Goal: Information Seeking & Learning: Check status

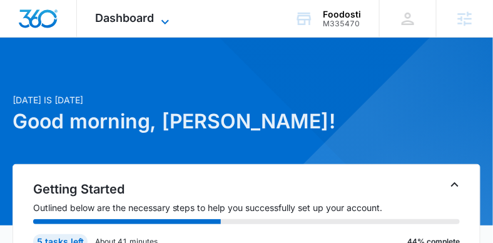
click at [169, 24] on icon at bounding box center [165, 21] width 15 height 15
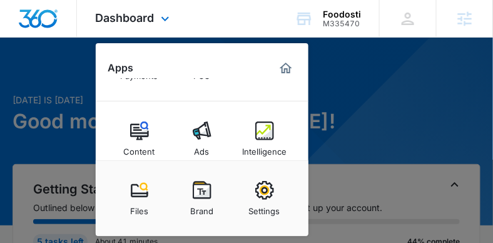
scroll to position [194, 0]
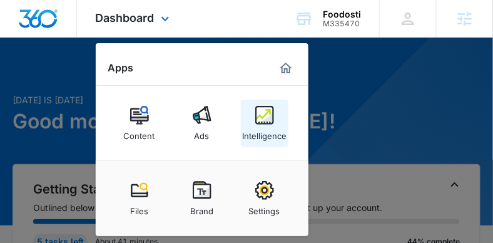
click at [266, 133] on div "Intelligence" at bounding box center [264, 132] width 44 height 16
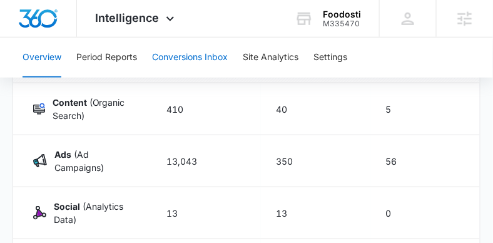
scroll to position [178, 0]
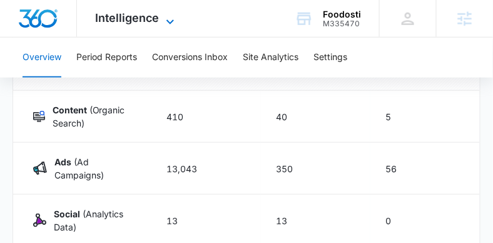
click at [170, 19] on icon at bounding box center [170, 21] width 15 height 15
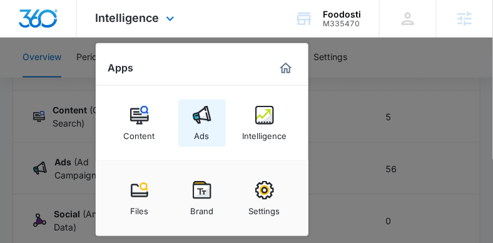
click at [193, 115] on img at bounding box center [202, 115] width 19 height 19
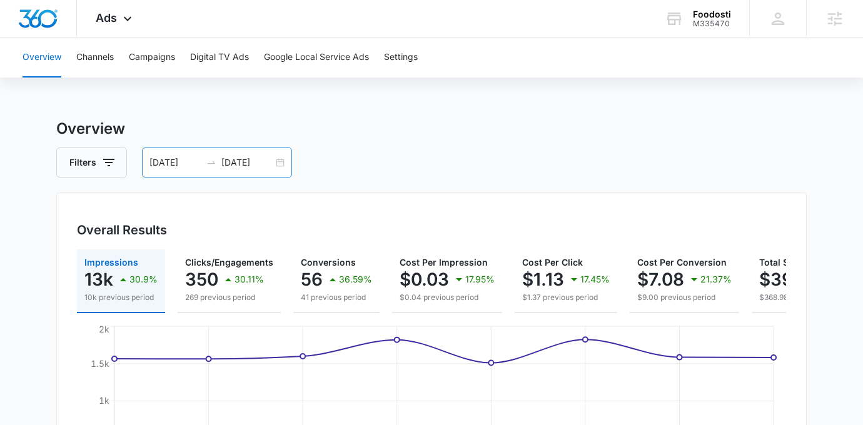
click at [280, 161] on div "09/30/2025 10/07/2025" at bounding box center [217, 163] width 150 height 30
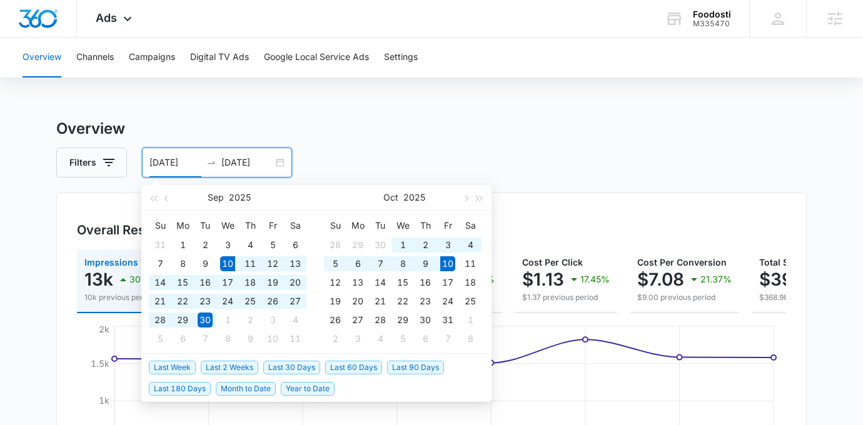
click at [274, 242] on span "Last 30 Days" at bounding box center [291, 368] width 57 height 14
type input "09/10/2025"
type input "10/10/2025"
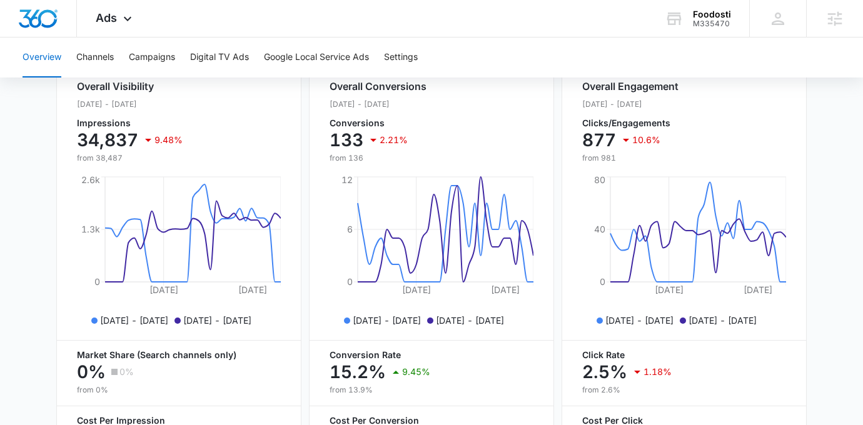
scroll to position [590, 0]
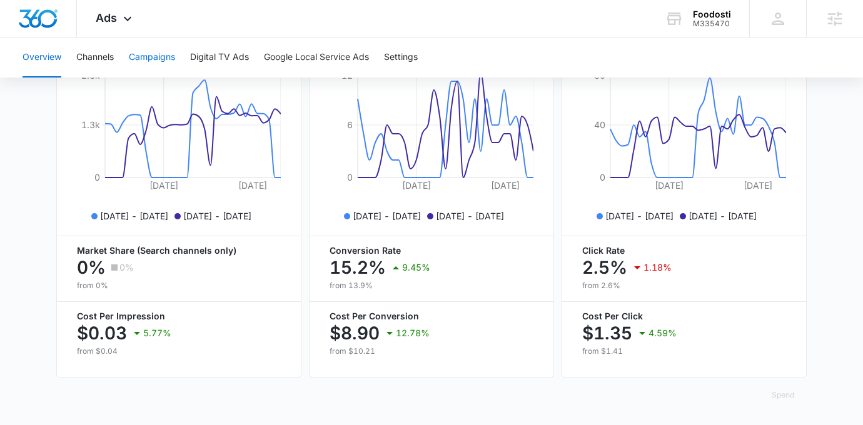
click at [158, 69] on button "Campaigns" at bounding box center [152, 58] width 46 height 40
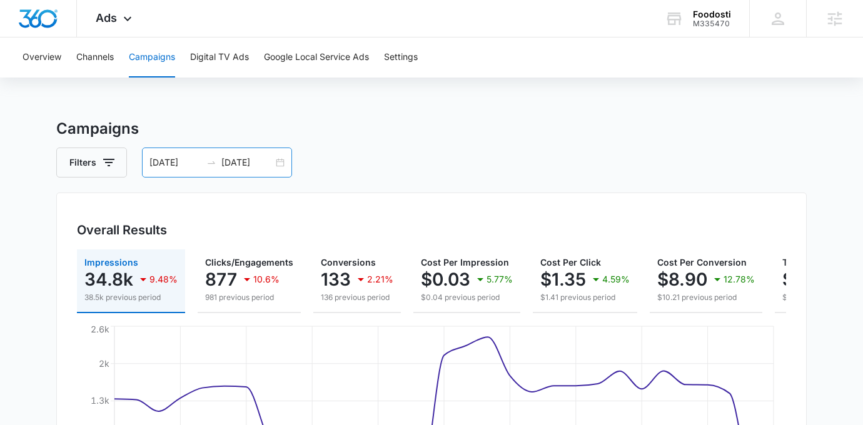
click at [274, 164] on div "09/10/2025 10/10/2025" at bounding box center [217, 163] width 150 height 30
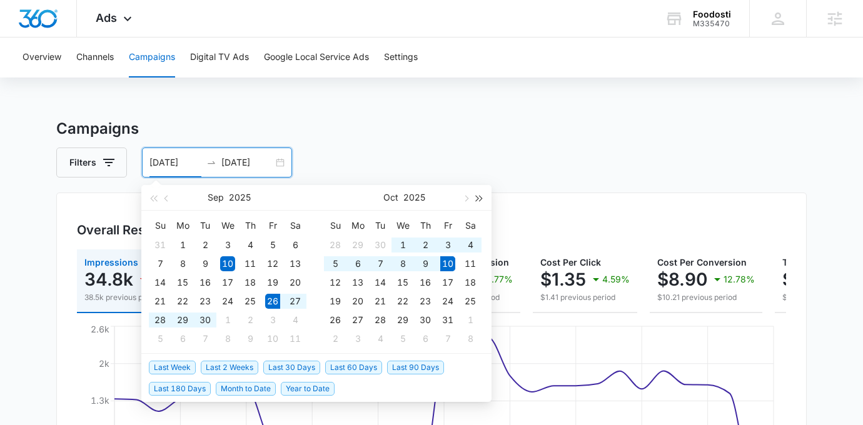
type input "09/10/2025"
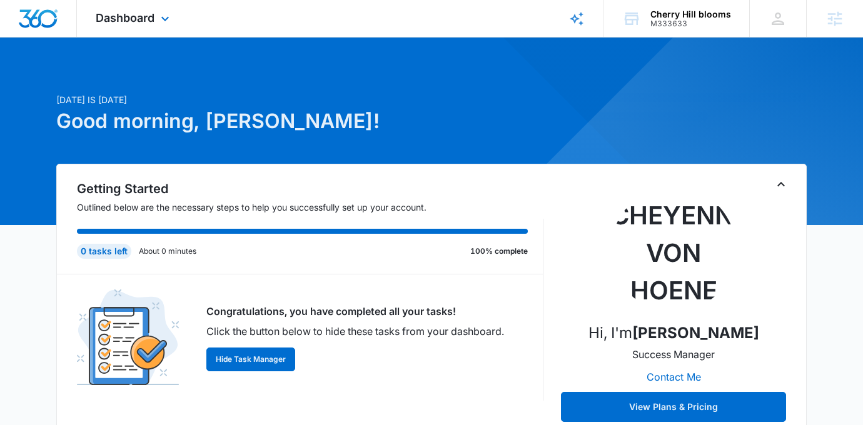
click at [173, 23] on div "Dashboard Apps Reputation Websites Forms CRM Email Social Shop Payments POS Con…" at bounding box center [134, 18] width 114 height 37
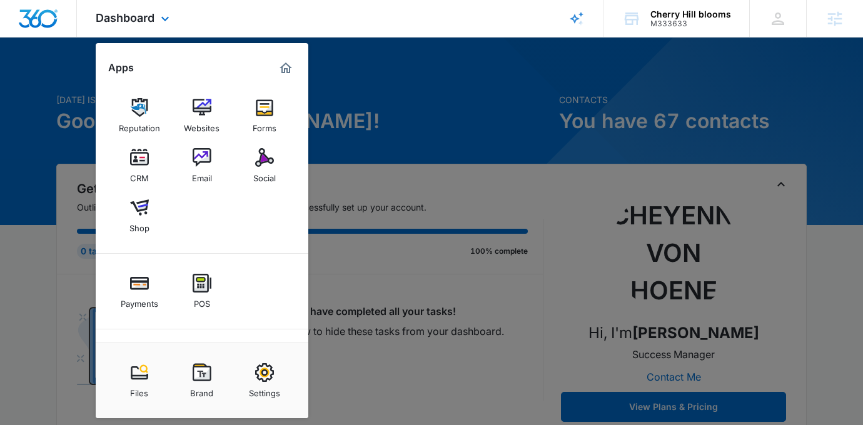
scroll to position [63, 0]
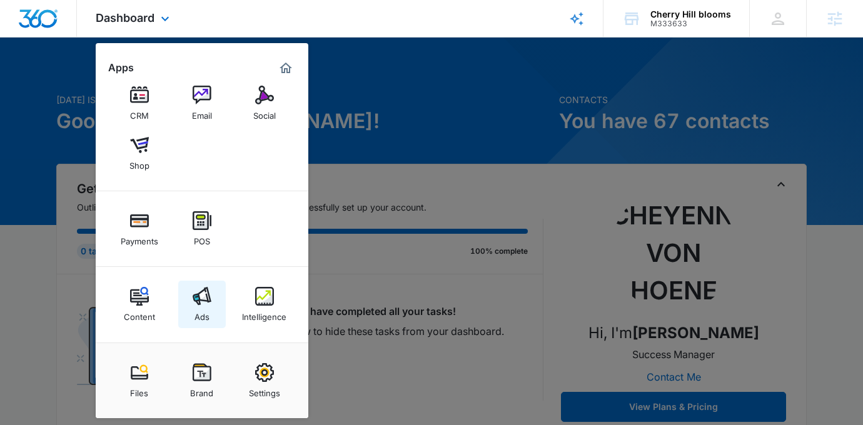
click at [202, 311] on div "Ads" at bounding box center [201, 314] width 15 height 16
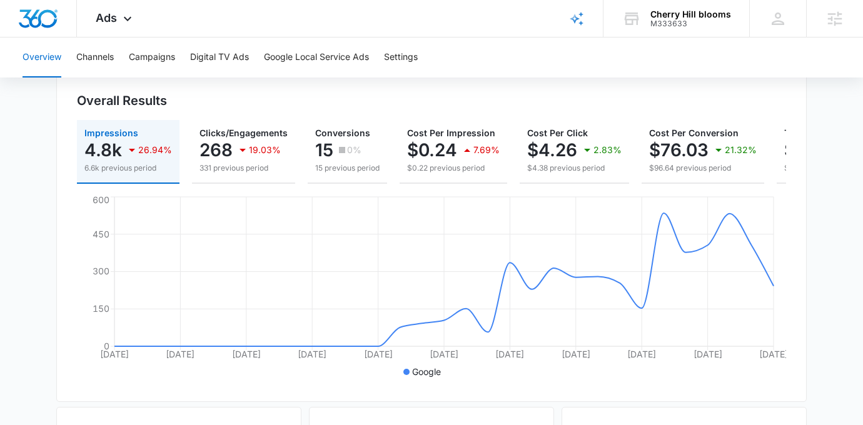
scroll to position [135, 0]
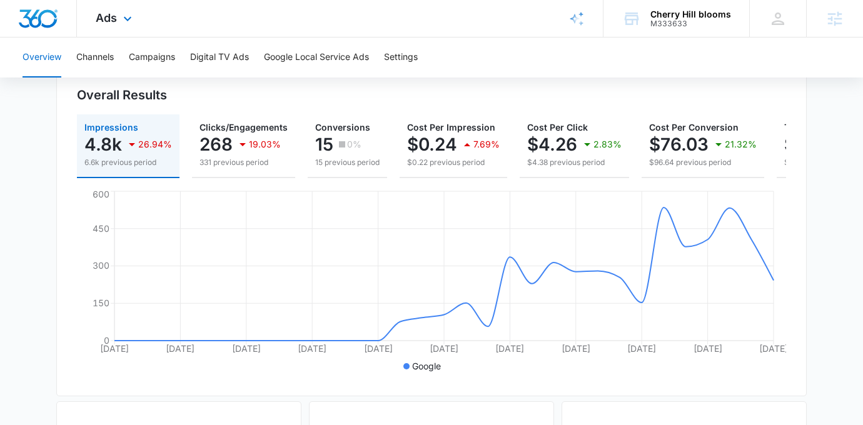
click at [113, 27] on div "Ads Apps Reputation Websites Forms CRM Email Social Shop Payments POS Content A…" at bounding box center [115, 18] width 77 height 37
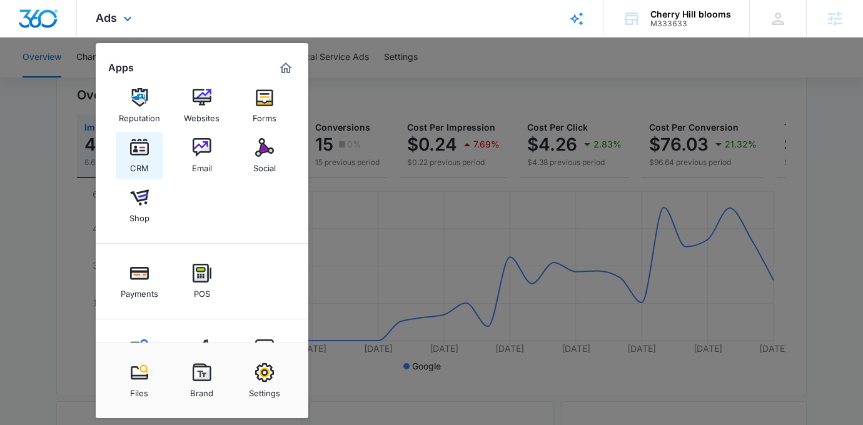
scroll to position [0, 0]
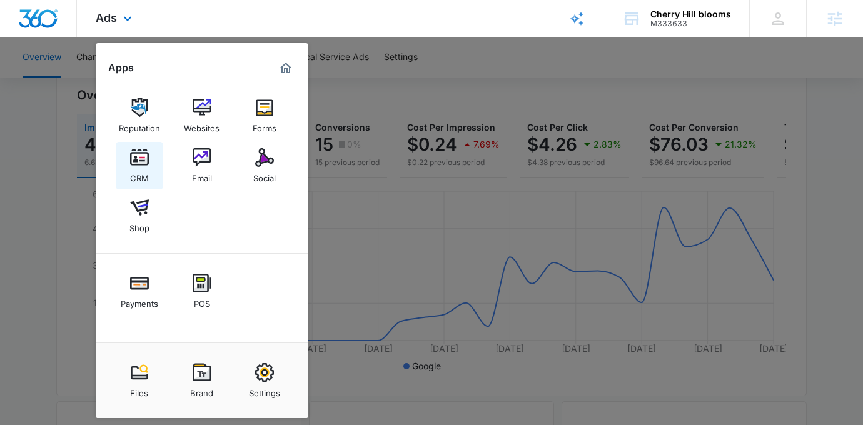
click at [136, 169] on div "CRM" at bounding box center [139, 175] width 19 height 16
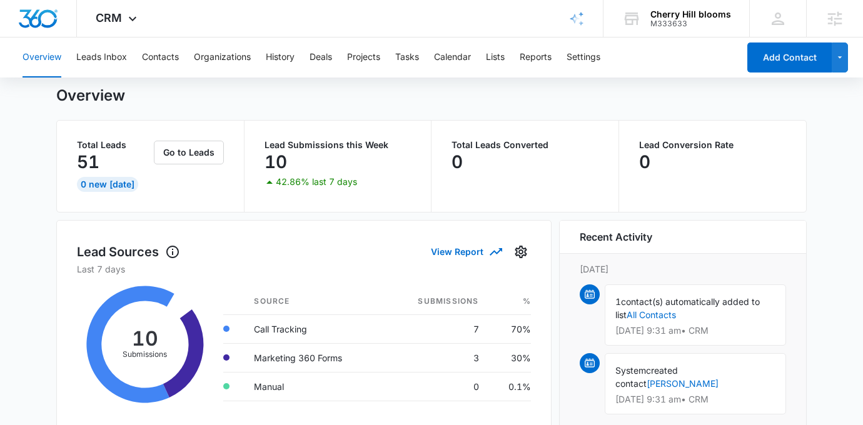
scroll to position [29, 0]
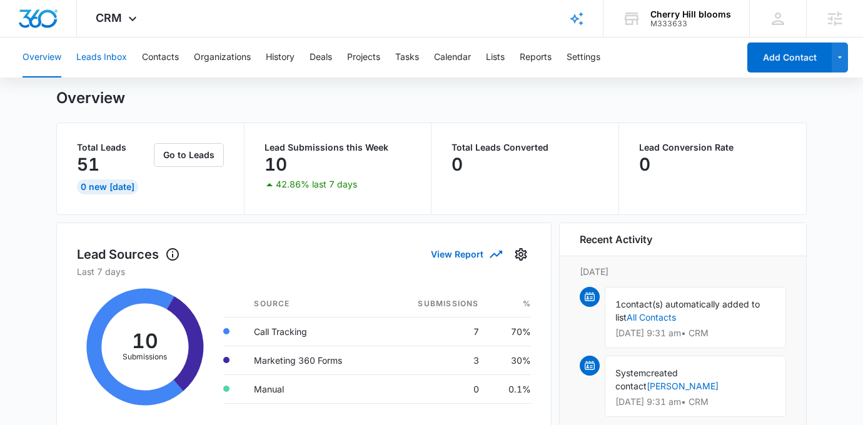
click at [96, 68] on button "Leads Inbox" at bounding box center [101, 58] width 51 height 40
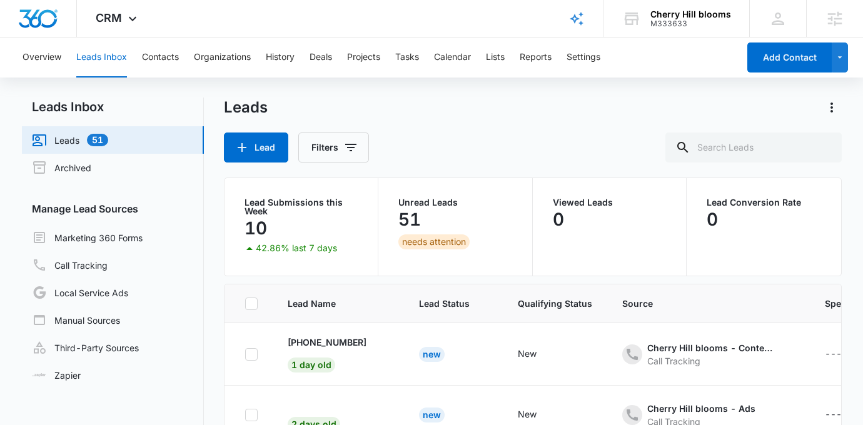
click at [112, 56] on button "Leads Inbox" at bounding box center [101, 58] width 51 height 40
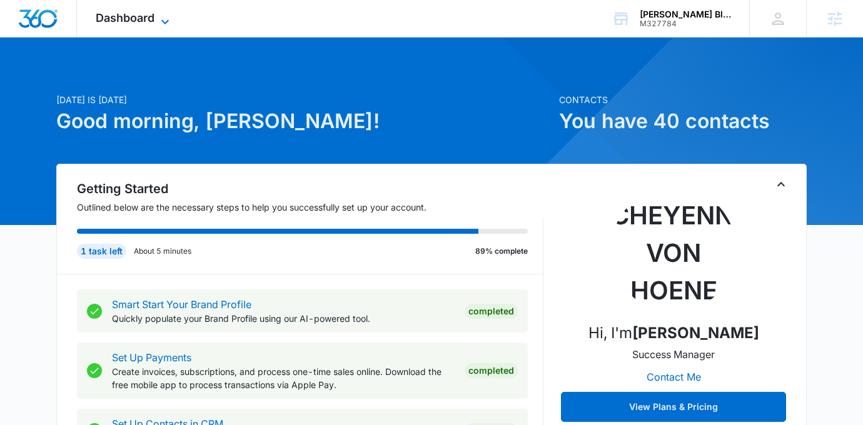
click at [164, 20] on icon at bounding box center [165, 21] width 15 height 15
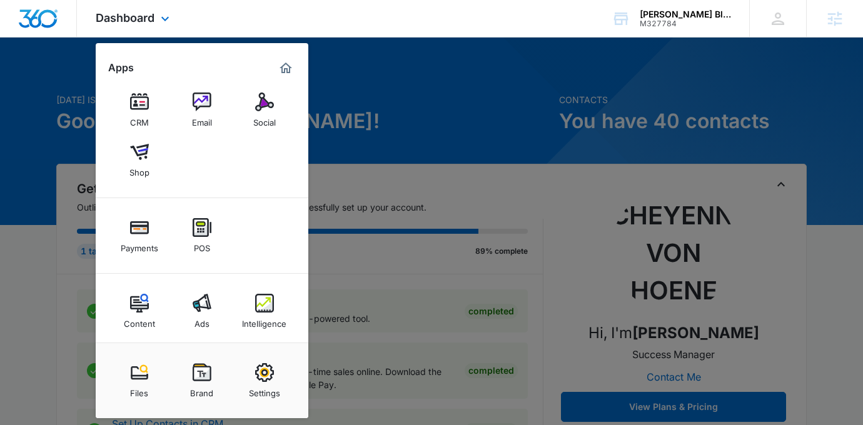
scroll to position [63, 0]
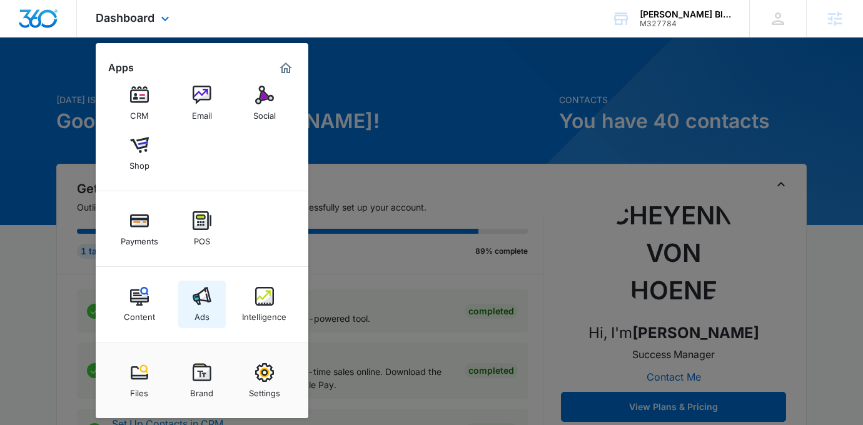
click at [208, 306] on div "Ads" at bounding box center [201, 314] width 15 height 16
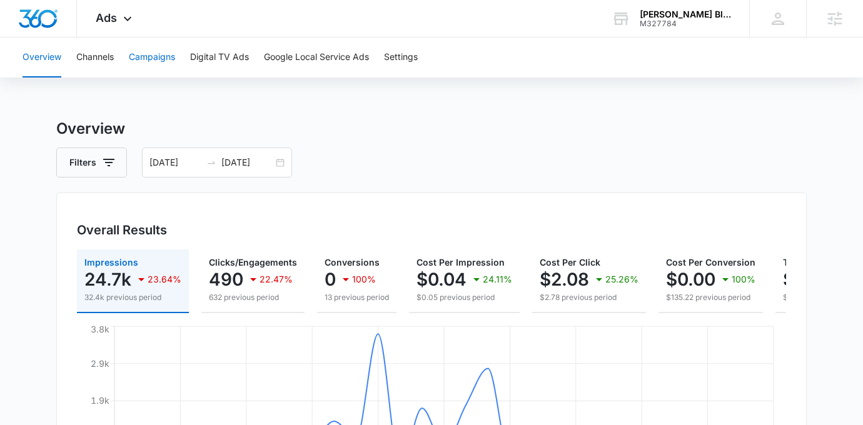
click at [141, 64] on button "Campaigns" at bounding box center [152, 58] width 46 height 40
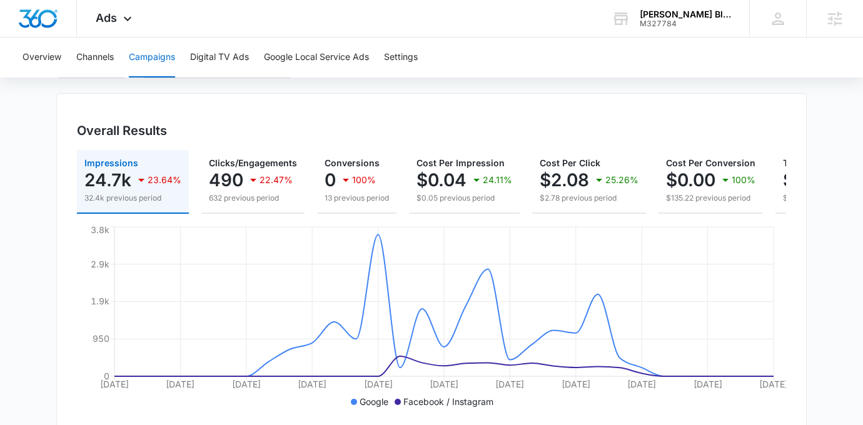
scroll to position [126, 0]
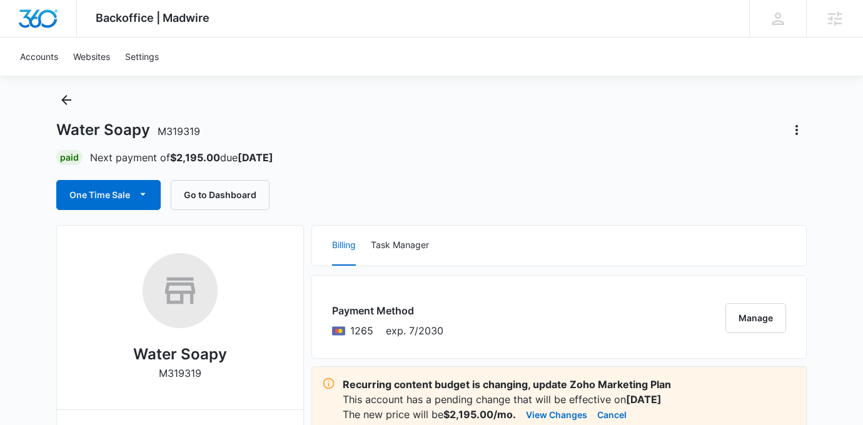
scroll to position [26, 0]
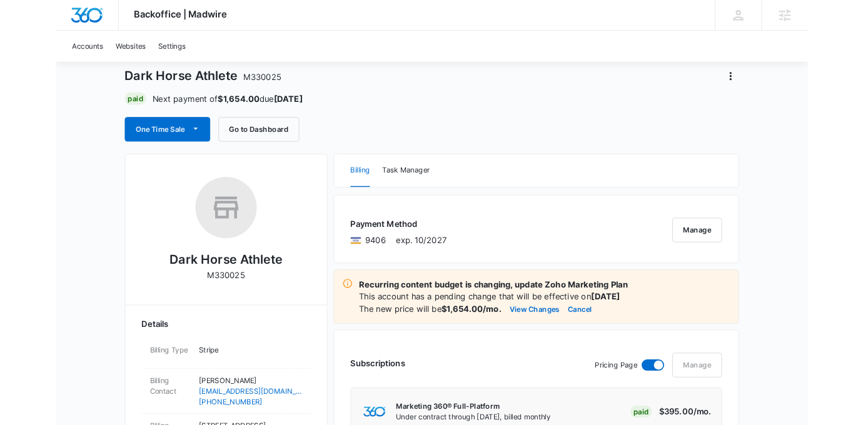
scroll to position [71, 0]
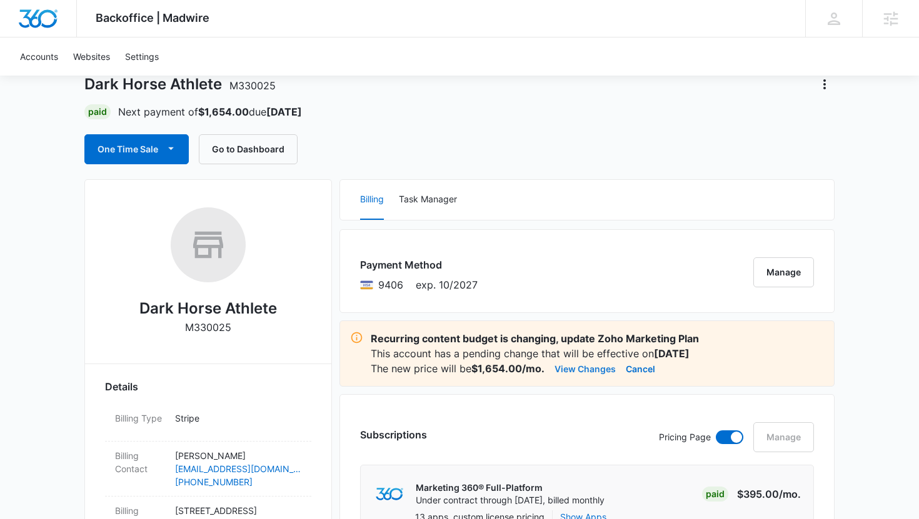
click at [586, 366] on button "View Changes" at bounding box center [584, 368] width 61 height 15
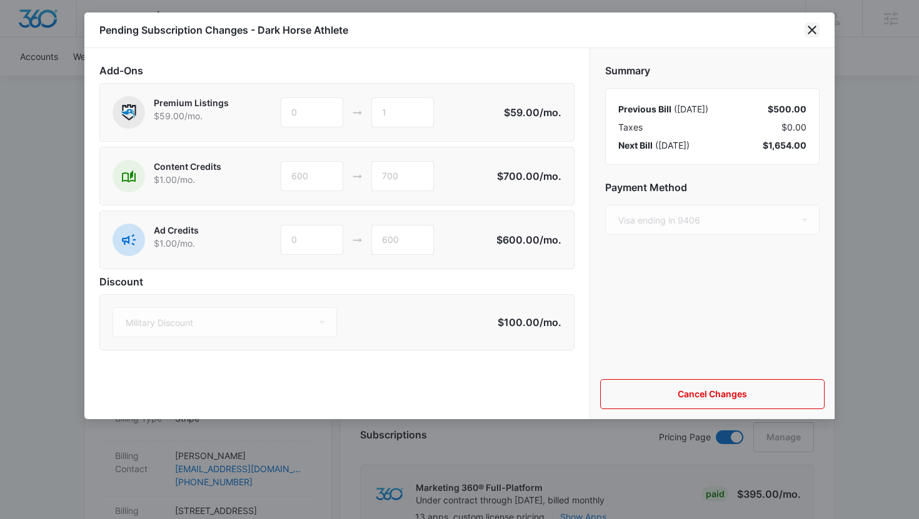
click at [811, 28] on icon "close" at bounding box center [811, 30] width 15 height 15
